Goal: Task Accomplishment & Management: Use online tool/utility

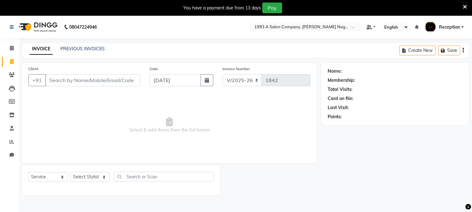
select select "144"
select select "service"
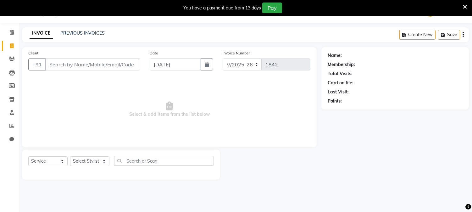
click at [464, 7] on icon at bounding box center [465, 7] width 4 height 6
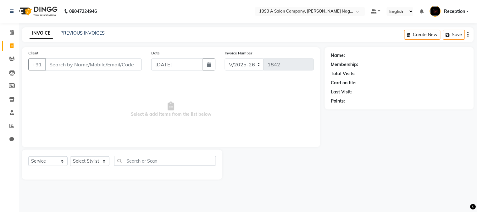
click at [145, 16] on nav "08047224946 Select Location × 1993 A Salon Company, [PERSON_NAME] Nagar Default…" at bounding box center [238, 11] width 477 height 23
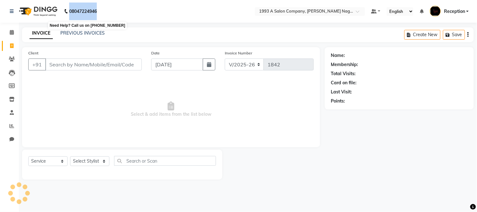
drag, startPoint x: 70, startPoint y: 11, endPoint x: 98, endPoint y: 10, distance: 27.7
click at [97, 10] on b "08047224946" at bounding box center [83, 12] width 28 height 18
copy b "08047224946"
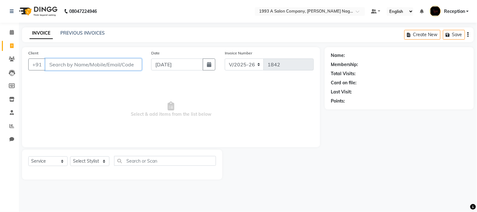
paste input "08047224946"
type input "08047224946"
click at [93, 65] on input "08047224946" at bounding box center [77, 65] width 64 height 12
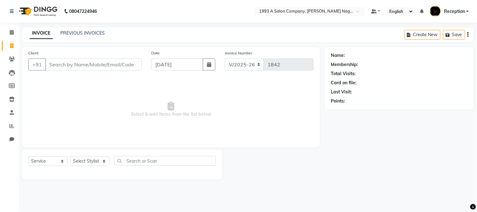
click at [90, 92] on span "Select & add items from the list below" at bounding box center [171, 109] width 286 height 63
click at [171, 62] on input "[DATE]" at bounding box center [177, 65] width 52 height 12
select select "9"
select select "2025"
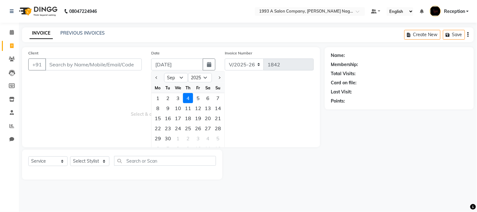
click at [266, 97] on span "Select & add items from the list below" at bounding box center [171, 109] width 286 height 63
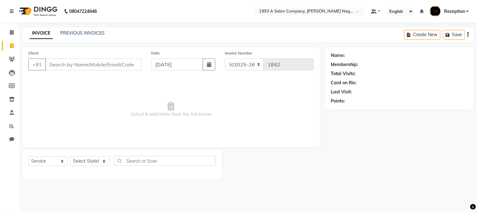
click at [126, 82] on span "Select & add items from the list below" at bounding box center [171, 109] width 286 height 63
